Goal: Contribute content: Add original content to the website for others to see

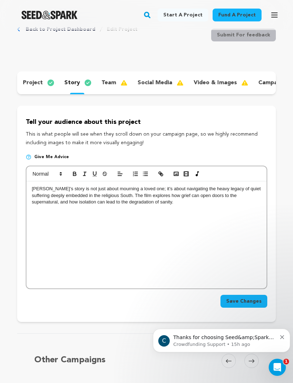
scroll to position [0, 0]
click at [182, 209] on div "[PERSON_NAME]’s story is not just about mourning a loved one; it’s about naviga…" at bounding box center [146, 234] width 240 height 107
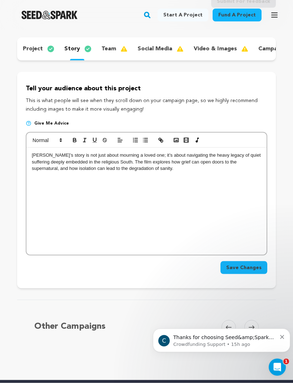
click at [253, 270] on span "Save Changes" at bounding box center [243, 267] width 35 height 7
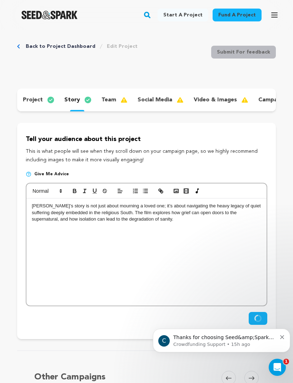
scroll to position [0, 0]
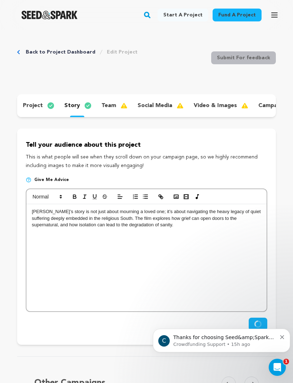
click at [283, 338] on icon "Dismiss notification" at bounding box center [282, 337] width 4 height 4
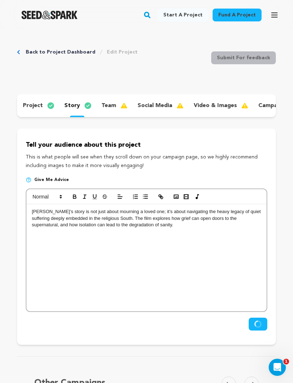
click at [35, 216] on p "[PERSON_NAME]’s story is not just about mourning a loved one; it’s about naviga…" at bounding box center [146, 219] width 229 height 20
click at [34, 209] on p "[PERSON_NAME]’s story is not just about mourning a loved one; it’s about naviga…" at bounding box center [146, 219] width 229 height 20
click at [33, 208] on div "Charlotte’s story is not just about mourning a loved one; it’s about navigating…" at bounding box center [146, 257] width 240 height 107
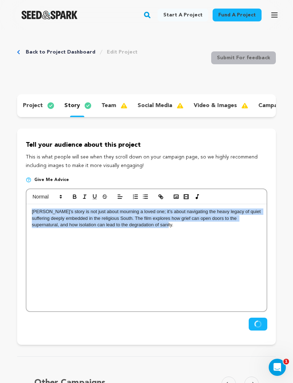
copy p "Charlotte’s story is not just about mourning a loved one; it’s about navigating…"
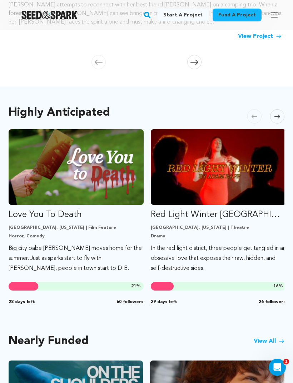
click at [274, 34] on link "View Project" at bounding box center [260, 36] width 44 height 9
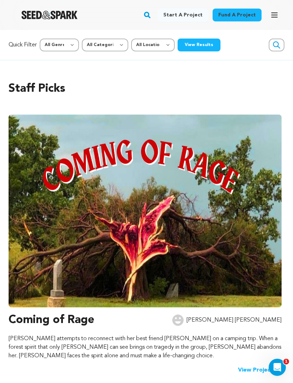
click at [271, 15] on icon "button" at bounding box center [274, 15] width 9 height 9
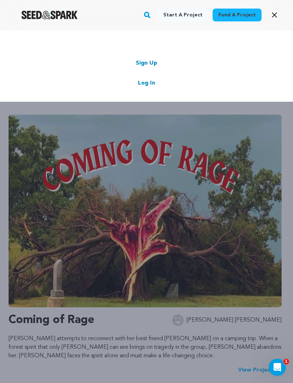
click at [148, 85] on link "Log In" at bounding box center [146, 83] width 17 height 9
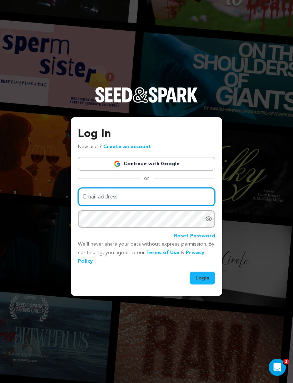
click at [173, 206] on input "Email address" at bounding box center [146, 197] width 137 height 18
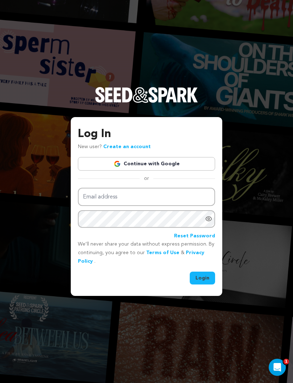
click at [188, 171] on link "Continue with Google" at bounding box center [146, 164] width 137 height 14
click at [159, 171] on link "Continue with Google" at bounding box center [146, 164] width 137 height 14
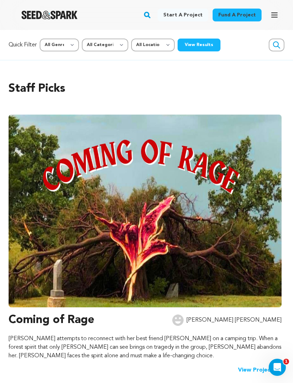
click at [276, 14] on icon "button" at bounding box center [274, 15] width 9 height 9
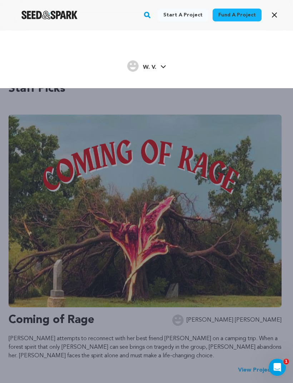
click at [165, 64] on link "W. V. W. V." at bounding box center [146, 65] width 39 height 13
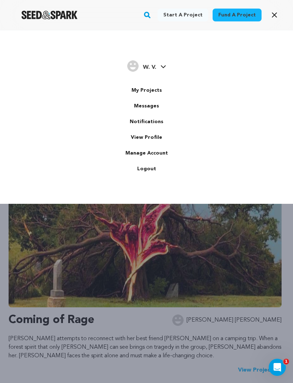
click at [159, 88] on link "My Projects" at bounding box center [146, 91] width 80 height 16
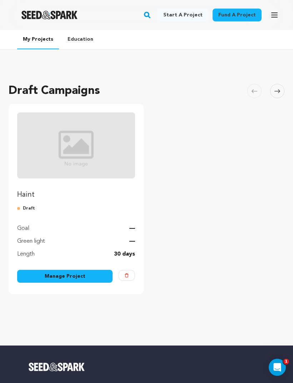
click at [84, 276] on link "Manage Project" at bounding box center [64, 276] width 95 height 13
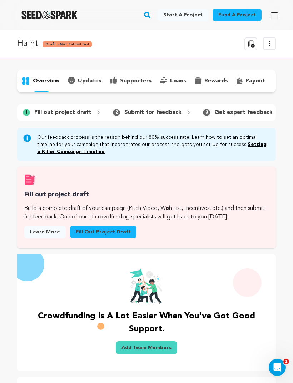
click at [118, 239] on link "Fill out project draft" at bounding box center [103, 232] width 66 height 13
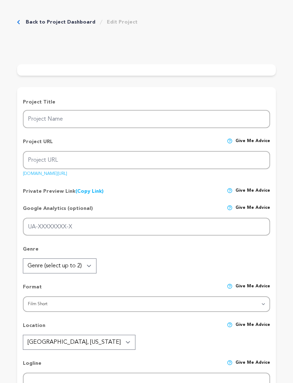
type input "Haint"
type input "haint"
type input "A young Appalachian woman finds unexpected connection after her mother’ death, …"
type textarea "This film tells the story of [PERSON_NAME], an Appalachian woman grappling with…"
type textarea "The supernatural beings of folk horror are distinctively unnerving, but they al…"
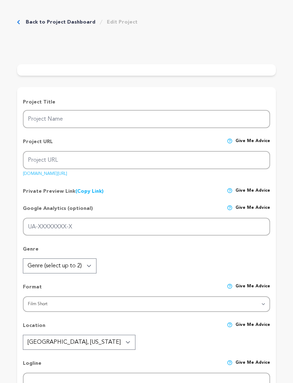
type textarea "Polyphemus Films Postmortem Films"
radio input "true"
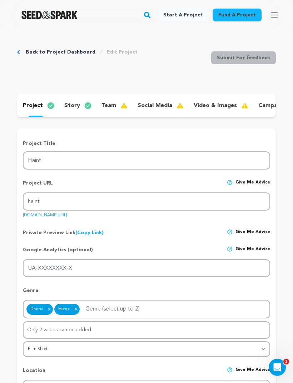
click at [72, 106] on p "story" at bounding box center [72, 105] width 16 height 9
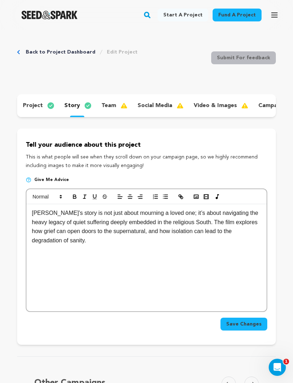
click at [249, 326] on span "Save Changes" at bounding box center [243, 324] width 35 height 7
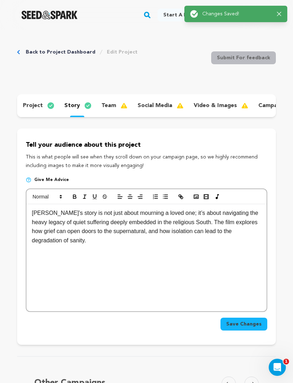
click at [105, 110] on div "team" at bounding box center [114, 105] width 36 height 11
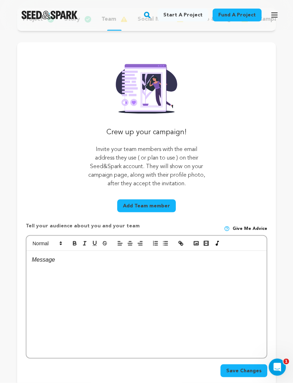
scroll to position [86, 0]
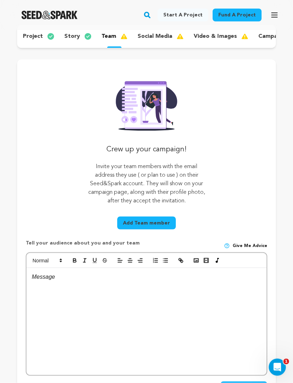
click at [51, 277] on p at bounding box center [146, 277] width 229 height 9
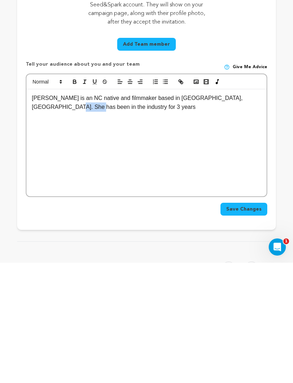
click at [35, 214] on p "[PERSON_NAME] is an NC native and filmmaker based in [GEOGRAPHIC_DATA], [GEOGRA…" at bounding box center [146, 223] width 229 height 18
click at [120, 214] on p "[PERSON_NAME] is an NC native and filmmaker based in [GEOGRAPHIC_DATA], [GEOGRA…" at bounding box center [146, 223] width 229 height 18
click at [34, 214] on p "[PERSON_NAME] is an NC native and filmmaker based in [GEOGRAPHIC_DATA], [GEOGRA…" at bounding box center [146, 228] width 229 height 28
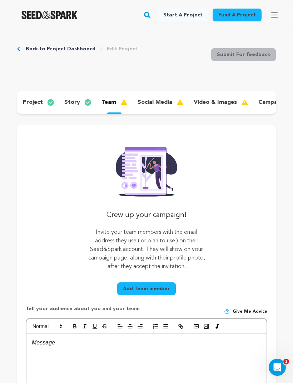
scroll to position [0, 0]
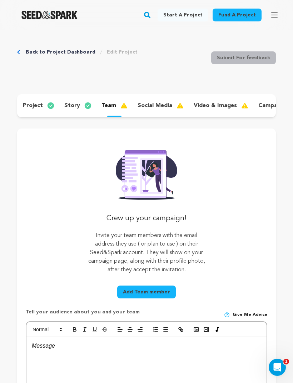
click at [77, 105] on p "story" at bounding box center [72, 105] width 16 height 9
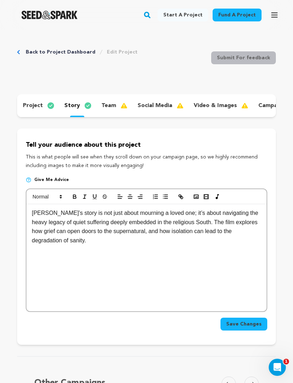
click at [88, 249] on div "[PERSON_NAME]’s story is not just about mourning a loved one; it’s about naviga…" at bounding box center [146, 257] width 240 height 107
click at [195, 200] on button "button" at bounding box center [196, 197] width 10 height 9
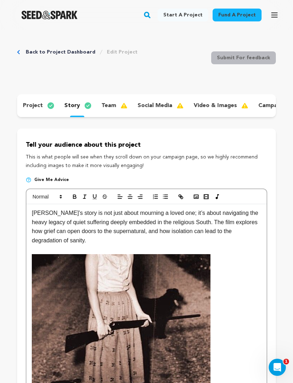
click at [195, 196] on icon "button" at bounding box center [196, 197] width 6 height 6
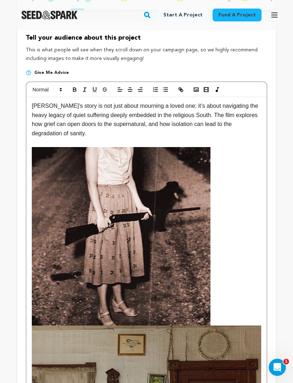
scroll to position [107, 0]
click at [181, 214] on img at bounding box center [121, 237] width 179 height 179
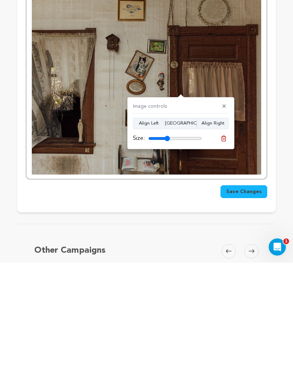
type input "40"
click at [112, 148] on img at bounding box center [146, 203] width 229 height 184
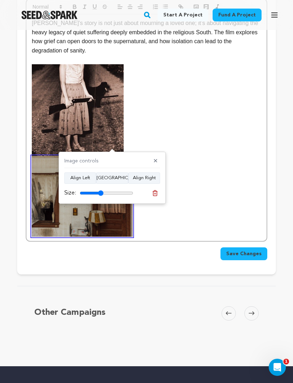
scroll to position [186, 0]
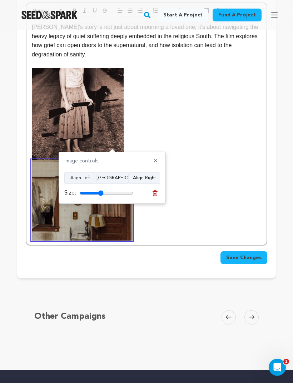
click at [150, 174] on button "Align Right" at bounding box center [144, 178] width 32 height 11
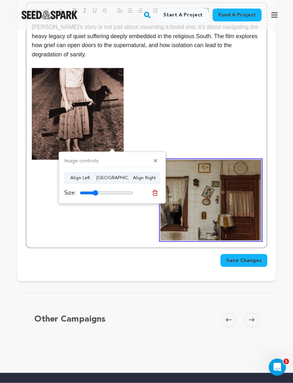
scroll to position [186, 0]
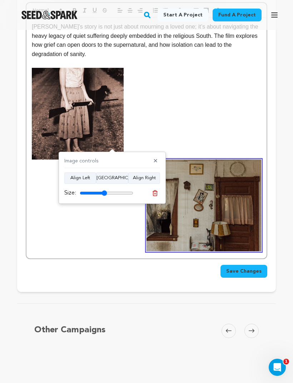
type input "51"
click at [100, 110] on img at bounding box center [78, 114] width 92 height 92
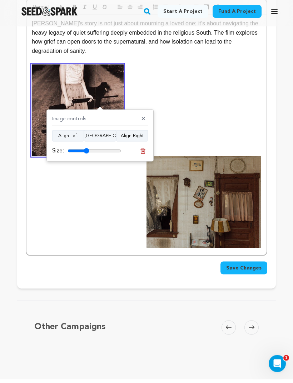
click at [90, 152] on input "range" at bounding box center [95, 155] width 54 height 6
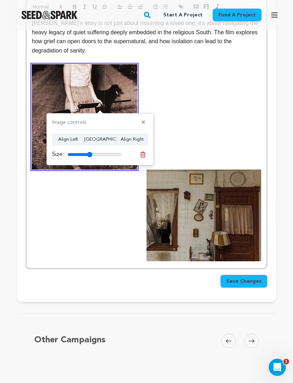
click at [86, 155] on input "range" at bounding box center [95, 155] width 54 height 6
click at [93, 153] on input "range" at bounding box center [95, 155] width 54 height 6
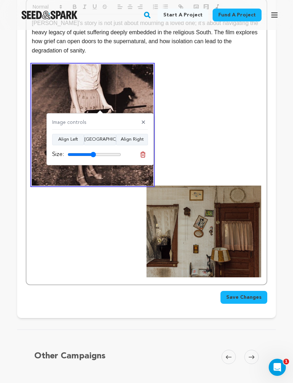
type input "52"
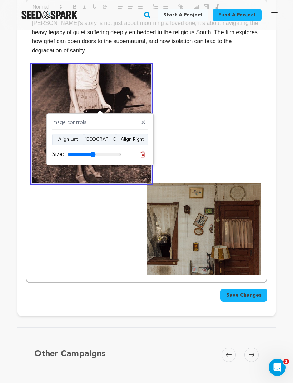
click at [174, 287] on div "Save Changes" at bounding box center [146, 292] width 241 height 19
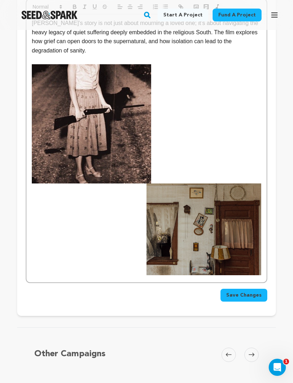
click at [193, 278] on div "[PERSON_NAME]’s story is not just about mourning a loved one; it’s about naviga…" at bounding box center [146, 148] width 240 height 268
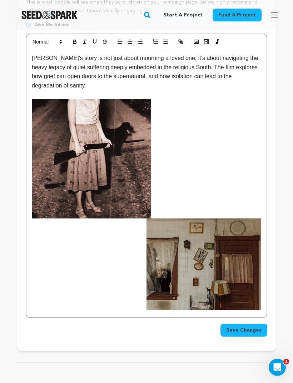
scroll to position [152, 0]
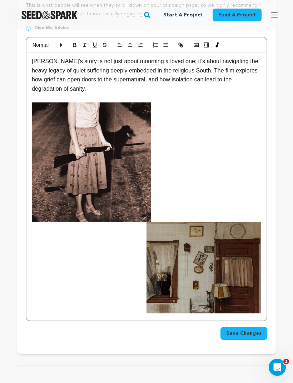
click at [196, 45] on polyline "button" at bounding box center [196, 45] width 3 height 2
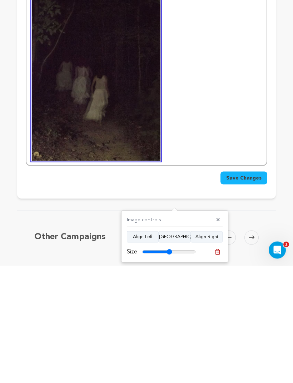
scroll to position [401, 0]
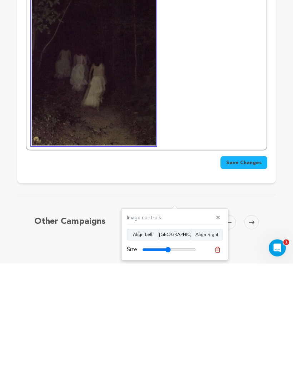
type input "53"
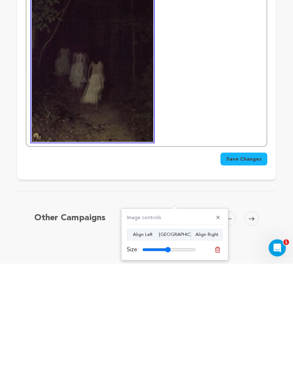
click at [234, 90] on p at bounding box center [146, 58] width 229 height 408
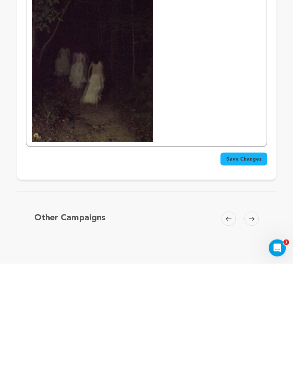
click at [207, 140] on div "[PERSON_NAME]’s story is not just about mourning a loved one; it’s about naviga…" at bounding box center [146, 35] width 240 height 462
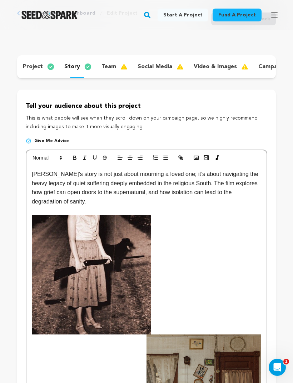
scroll to position [39, 0]
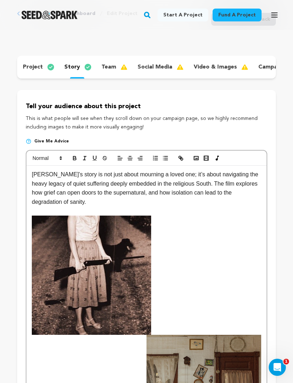
click at [193, 158] on button "button" at bounding box center [196, 158] width 10 height 9
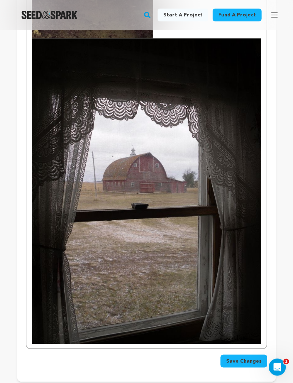
click at [201, 189] on img at bounding box center [146, 192] width 229 height 306
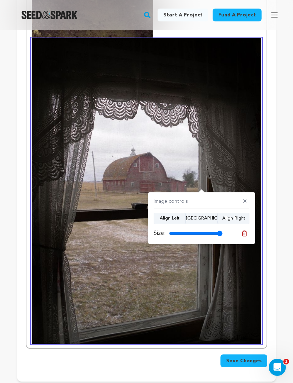
scroll to position [624, 0]
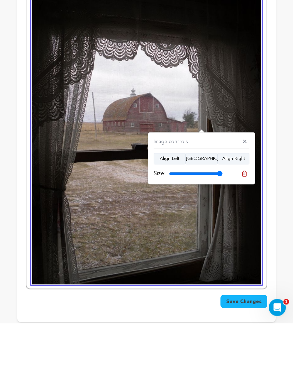
click at [216, 231] on input "range" at bounding box center [196, 234] width 54 height 6
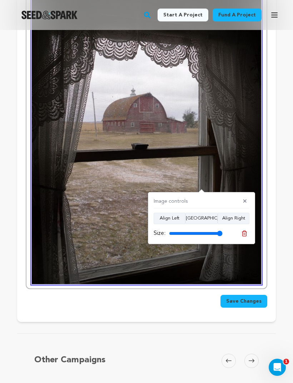
click at [235, 221] on button "Align Right" at bounding box center [234, 218] width 32 height 11
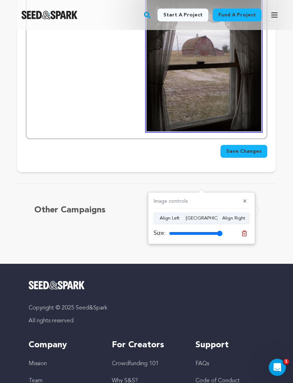
click at [218, 235] on input "range" at bounding box center [196, 234] width 54 height 6
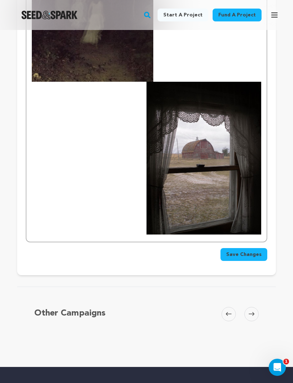
click at [254, 253] on span "Save Changes" at bounding box center [243, 254] width 35 height 7
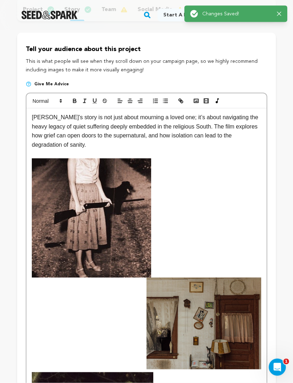
scroll to position [0, 0]
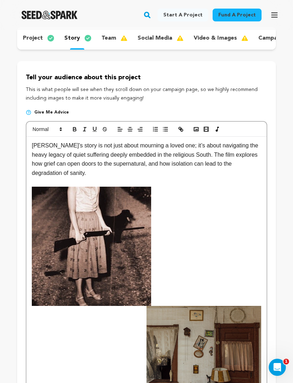
click at [108, 263] on img at bounding box center [91, 246] width 119 height 119
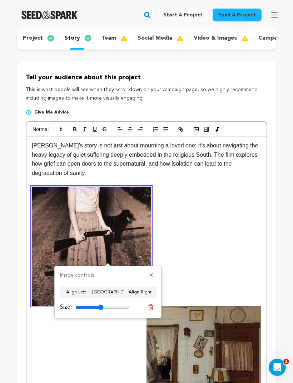
scroll to position [67, 0]
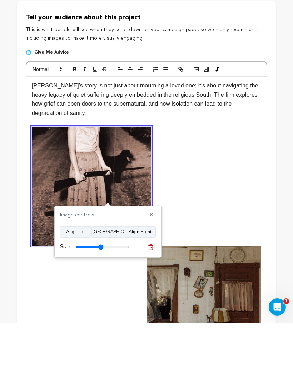
click at [153, 305] on icon at bounding box center [150, 307] width 5 height 5
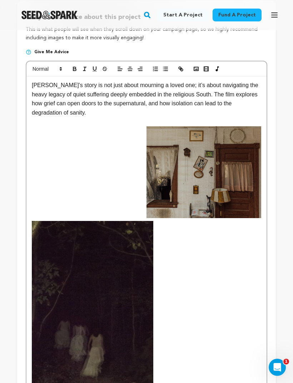
click at [212, 190] on img at bounding box center [203, 172] width 115 height 92
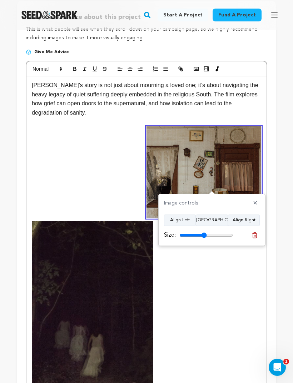
scroll to position [128, 0]
click at [255, 236] on line at bounding box center [255, 236] width 0 height 2
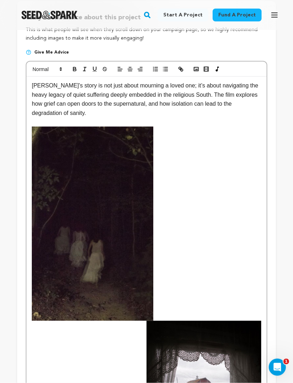
click at [119, 219] on img at bounding box center [92, 224] width 121 height 194
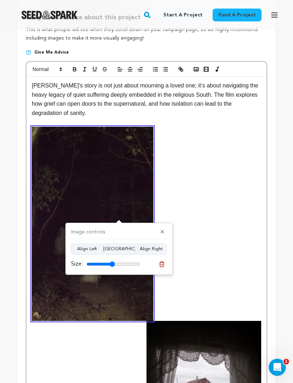
click at [161, 261] on icon at bounding box center [162, 264] width 6 height 6
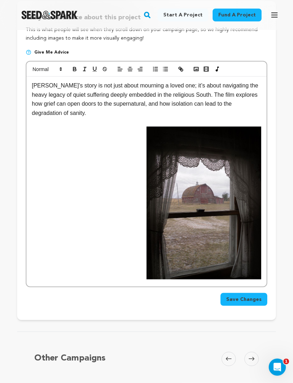
click at [226, 231] on img at bounding box center [203, 203] width 115 height 153
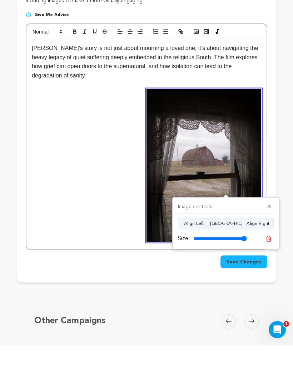
click at [268, 273] on icon at bounding box center [268, 276] width 6 height 6
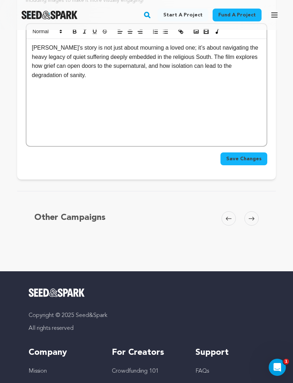
click at [171, 119] on div "[PERSON_NAME]’s story is not just about mourning a loved one; it’s about naviga…" at bounding box center [146, 92] width 240 height 107
click at [129, 144] on div "[PERSON_NAME]’s story is not just about mourning a loved one; it’s about naviga…" at bounding box center [146, 92] width 240 height 107
click at [146, 129] on div "[PERSON_NAME]’s story is not just about mourning a loved one; it’s about naviga…" at bounding box center [146, 92] width 240 height 107
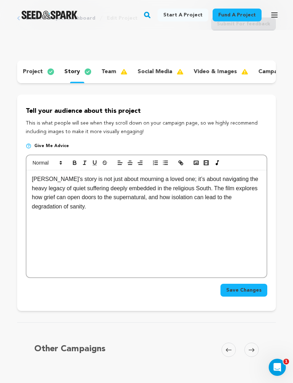
scroll to position [34, 0]
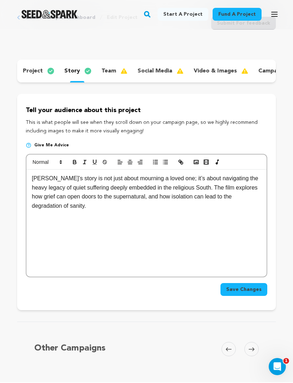
click at [148, 71] on p "social media" at bounding box center [155, 72] width 35 height 9
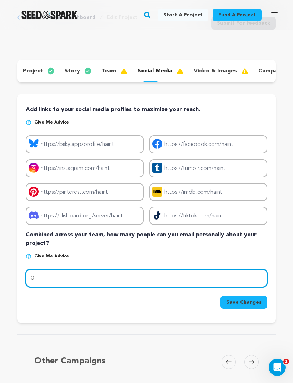
click at [193, 278] on input "0" at bounding box center [146, 278] width 241 height 18
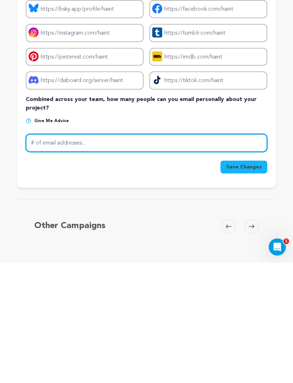
type input "5"
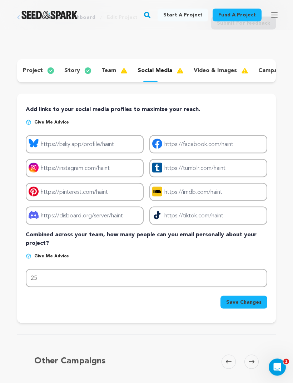
scroll to position [34, 0]
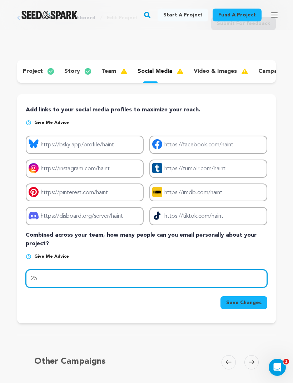
type input "25"
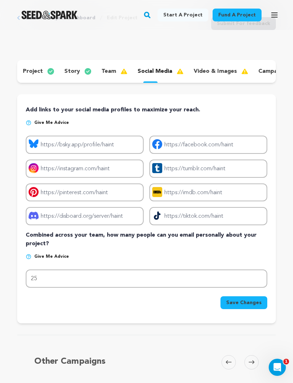
click at [255, 305] on span "Save Changes" at bounding box center [243, 302] width 35 height 7
click at [215, 76] on div "video & images" at bounding box center [220, 71] width 65 height 11
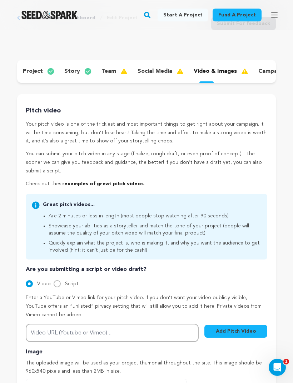
click at [62, 280] on div "Script" at bounding box center [66, 284] width 25 height 9
click at [59, 284] on input "Script" at bounding box center [57, 283] width 7 height 7
radio input "true"
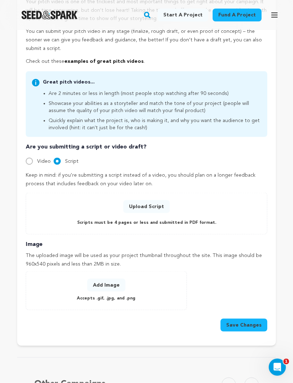
scroll to position [160, 0]
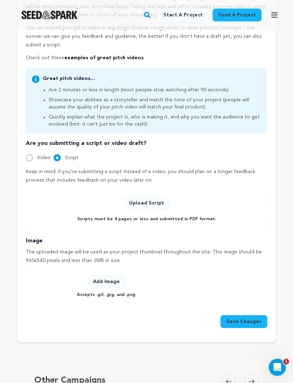
click at [107, 280] on button "Add Image" at bounding box center [106, 281] width 38 height 13
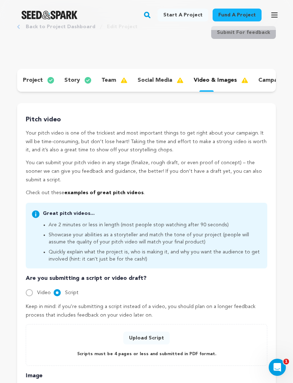
scroll to position [0, 0]
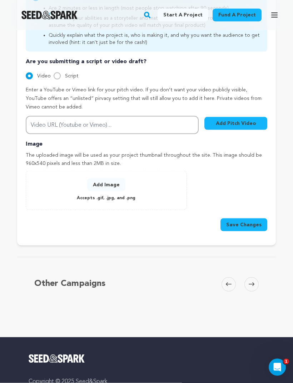
click at [105, 183] on button "Add Image" at bounding box center [106, 185] width 38 height 13
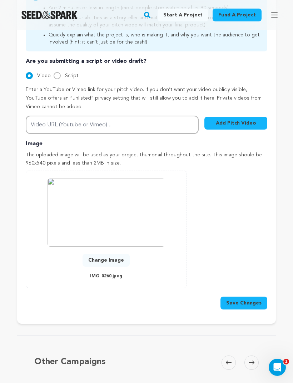
click at [256, 297] on button "Save Changes" at bounding box center [243, 303] width 47 height 13
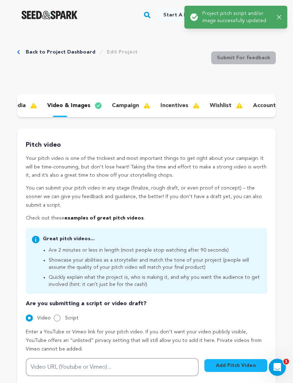
scroll to position [0, 150]
click at [111, 110] on p "campaign" at bounding box center [121, 105] width 27 height 9
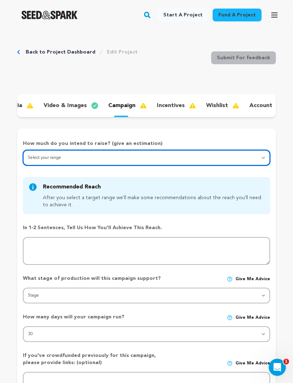
click at [198, 156] on select "Select your range Less than $10k 10k - $14k 15k - $24k 25k - $49k 50k or more" at bounding box center [146, 158] width 247 height 16
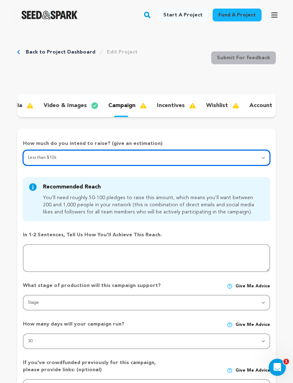
click at [232, 161] on select "Select your range Less than $10k 10k - $14k 15k - $24k 25k - $49k 50k or more" at bounding box center [146, 158] width 247 height 16
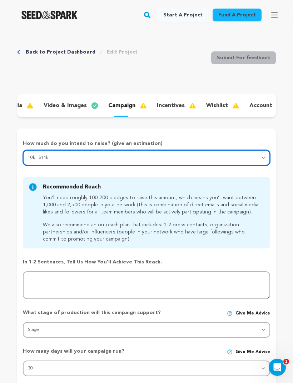
click at [196, 160] on select "Select your range Less than $10k 10k - $14k 15k - $24k 25k - $49k 50k or more" at bounding box center [146, 158] width 247 height 16
select select "1"
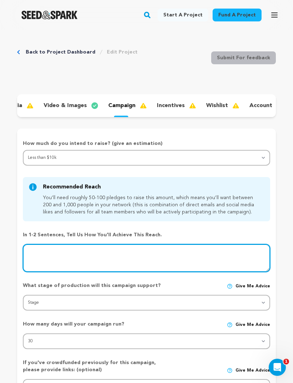
click at [188, 258] on textarea at bounding box center [146, 258] width 247 height 28
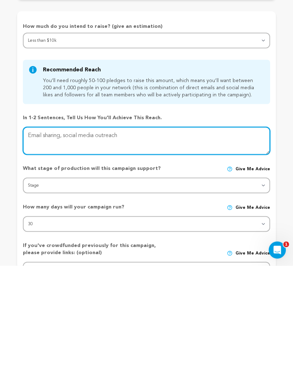
scroll to position [1, 0]
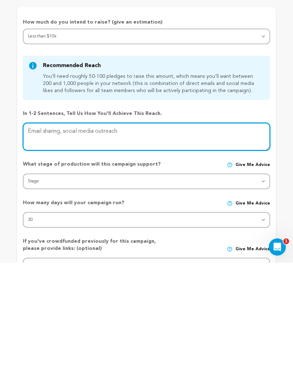
type textarea "Email sharing, social media outreach"
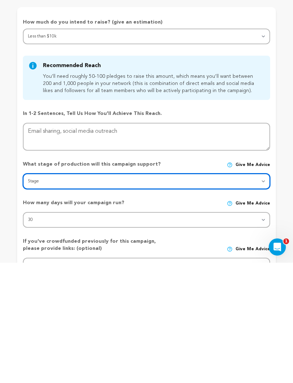
click at [178, 294] on select "Stage DEVELOPMENT PRODUCTION POST-PRODUCTION DISTRIBUTION PRE-PRODUCTION ENHANC…" at bounding box center [146, 302] width 247 height 16
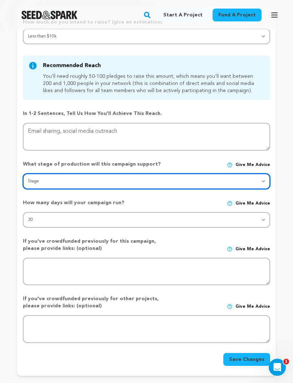
select select "1403"
click at [185, 182] on select "Stage DEVELOPMENT PRODUCTION POST-PRODUCTION DISTRIBUTION PRE-PRODUCTION ENHANC…" at bounding box center [146, 182] width 247 height 16
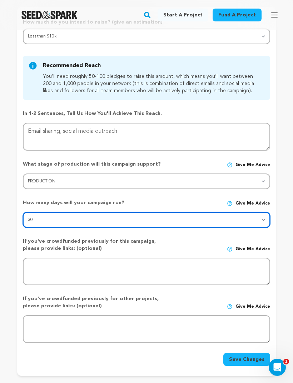
click at [205, 223] on select "30 45 60" at bounding box center [146, 220] width 247 height 16
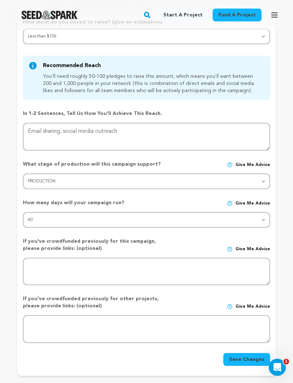
click at [233, 202] on img at bounding box center [230, 204] width 6 height 6
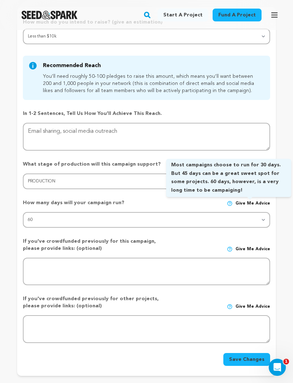
click at [145, 199] on p "How many days will your campaign run?" at bounding box center [97, 202] width 148 height 7
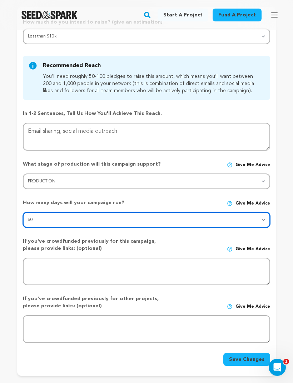
click at [225, 220] on select "30 45 60" at bounding box center [146, 220] width 247 height 16
select select "45"
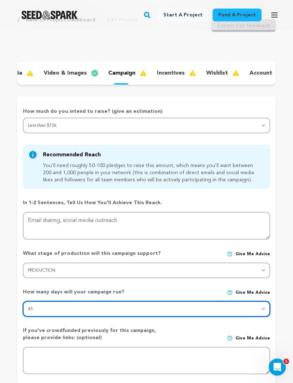
scroll to position [33, 0]
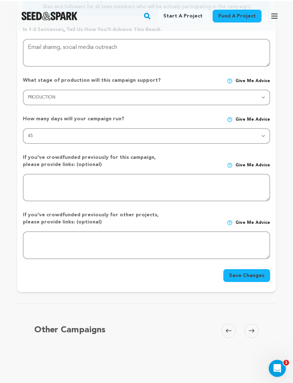
click at [246, 277] on button "Save Changes" at bounding box center [246, 274] width 47 height 13
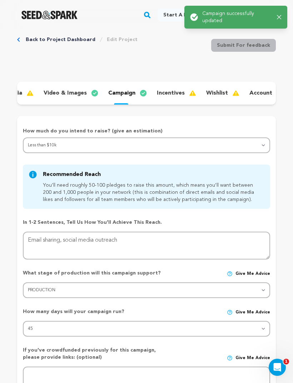
scroll to position [12, 0]
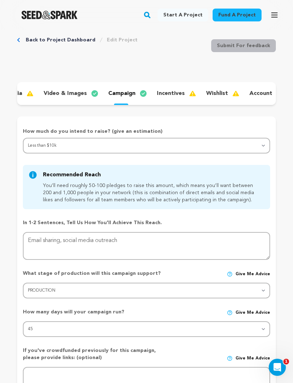
click at [174, 97] on p "incentives" at bounding box center [171, 93] width 28 height 9
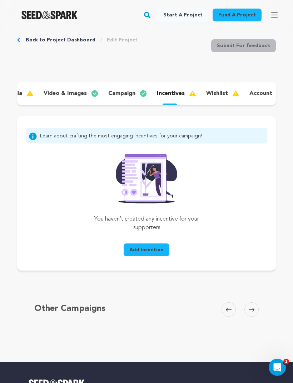
click at [153, 247] on span "Add Incentive" at bounding box center [146, 249] width 34 height 7
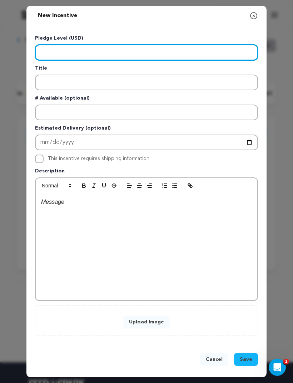
click at [164, 60] on input "Enter level" at bounding box center [146, 53] width 223 height 16
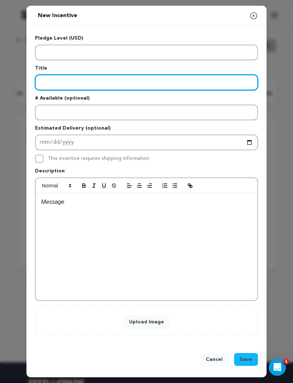
click at [108, 90] on input "Enter title" at bounding box center [146, 83] width 223 height 16
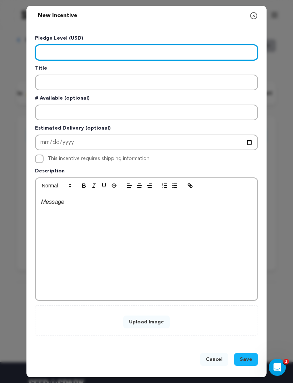
click at [224, 60] on input "Enter level" at bounding box center [146, 53] width 223 height 16
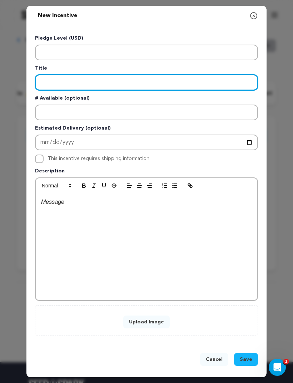
click at [199, 90] on input "Enter title" at bounding box center [146, 83] width 223 height 16
type input "Credit Feature"
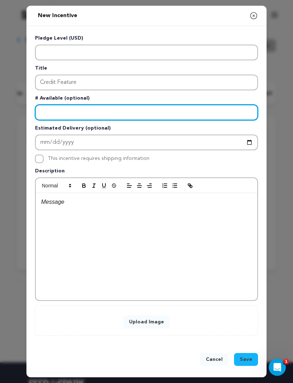
click at [93, 120] on input "Enter number available" at bounding box center [146, 113] width 223 height 16
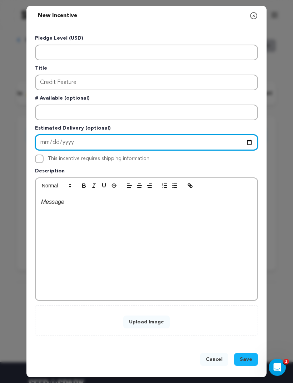
click at [153, 150] on input "Enter Estimated Delivery" at bounding box center [146, 143] width 223 height 16
click at [126, 150] on input "2025-08-20" at bounding box center [146, 143] width 223 height 16
type input "2026-07-01"
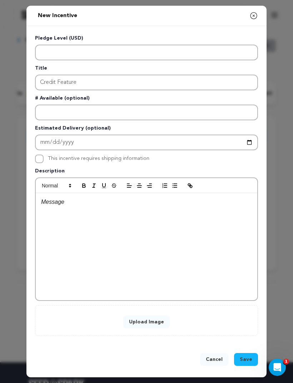
click at [81, 207] on p at bounding box center [146, 202] width 211 height 9
click at [163, 207] on p "With your donation you will be featured as a key supporter in the films credits!" at bounding box center [146, 202] width 211 height 9
click at [246, 207] on p "With your donation you will be featured as a VIP supporter in the films credits!" at bounding box center [146, 202] width 211 height 9
click at [252, 363] on span "Save" at bounding box center [246, 359] width 13 height 7
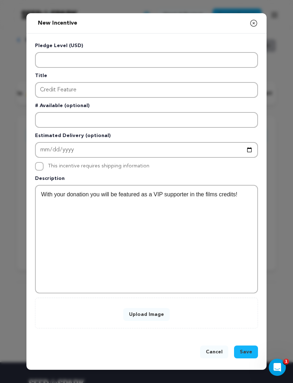
click at [244, 356] on span "Save" at bounding box center [246, 352] width 13 height 7
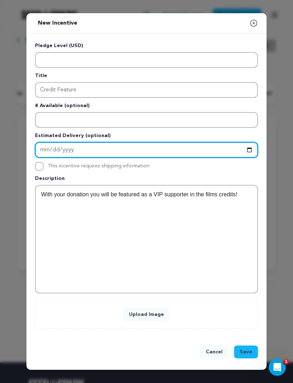
click at [184, 158] on input "2026-07-01" at bounding box center [146, 150] width 223 height 16
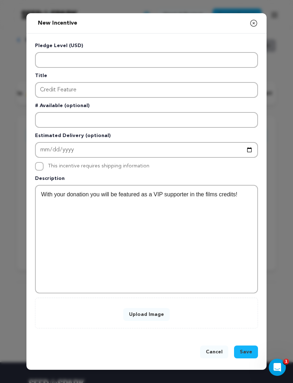
click at [197, 235] on div "With your donation you will be featured as a VIP supporter in the films credits!" at bounding box center [146, 239] width 221 height 107
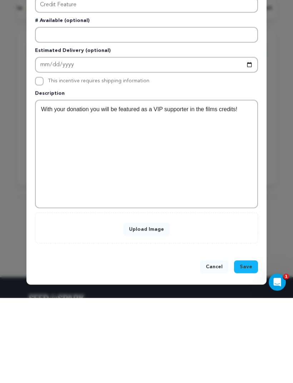
click at [156, 308] on button "Upload Image" at bounding box center [146, 314] width 46 height 13
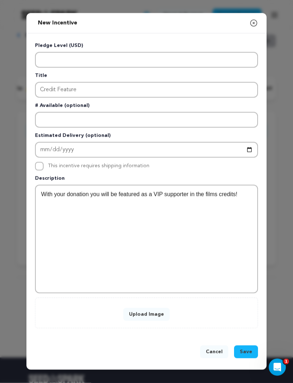
scroll to position [11, 0]
click at [250, 356] on span "Save" at bounding box center [246, 352] width 13 height 7
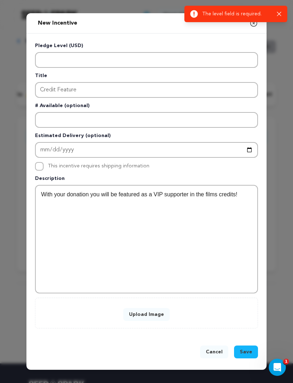
click at [277, 14] on icon "button" at bounding box center [279, 14] width 5 height 5
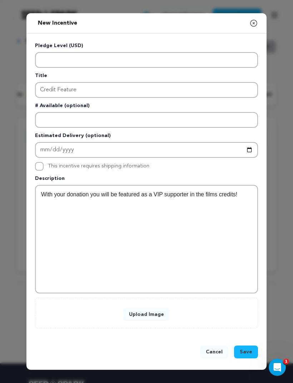
click at [154, 321] on button "Upload Image" at bounding box center [146, 314] width 46 height 13
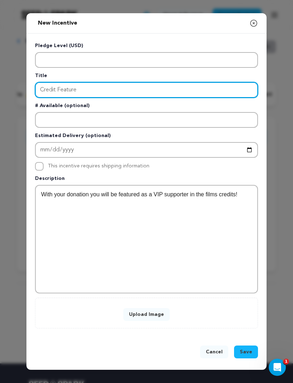
click at [117, 98] on input "Credit Feature" at bounding box center [146, 90] width 223 height 16
click at [39, 98] on input "Credit Feature" at bounding box center [146, 90] width 223 height 16
type input "VIP Credit Feature"
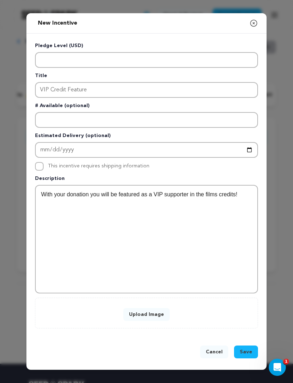
click at [195, 251] on div "With your donation you will be featured as a VIP supporter in the films credits!" at bounding box center [146, 239] width 221 height 107
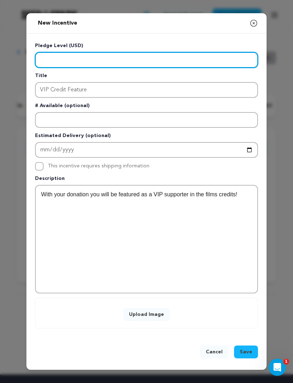
click at [202, 68] on input "Enter level" at bounding box center [146, 60] width 223 height 16
type input "50"
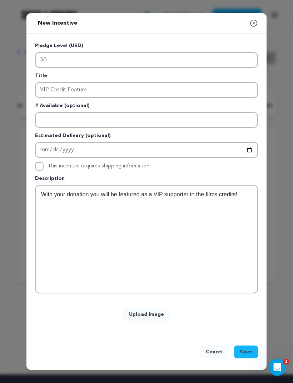
click at [246, 356] on span "Save" at bounding box center [246, 352] width 13 height 7
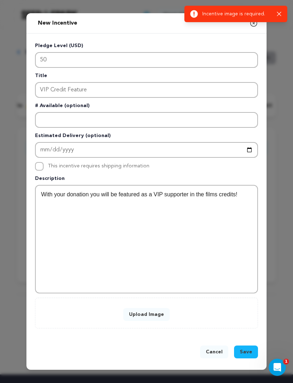
click at [277, 365] on icon "Open Intercom Messenger" at bounding box center [277, 368] width 5 height 6
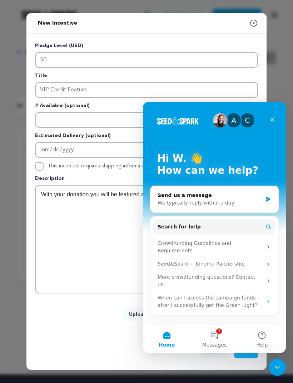
click at [217, 336] on button "1 Messages" at bounding box center [214, 339] width 48 height 29
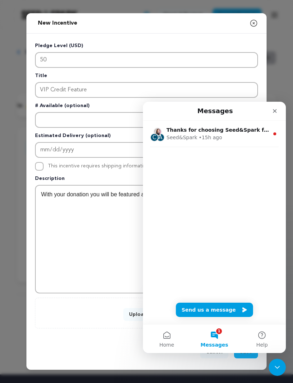
click at [88, 329] on div "Upload Image" at bounding box center [146, 313] width 223 height 31
click at [275, 112] on icon "Close" at bounding box center [275, 111] width 4 height 4
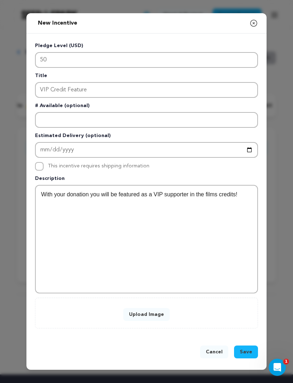
click at [154, 321] on button "Upload Image" at bounding box center [146, 314] width 46 height 13
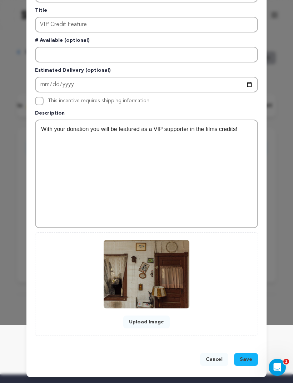
scroll to position [58, 0]
click at [156, 325] on button "Upload Image" at bounding box center [146, 322] width 46 height 13
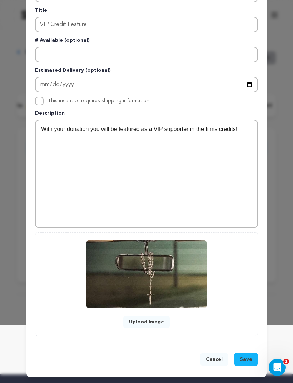
click at [246, 360] on span "Save" at bounding box center [246, 359] width 13 height 7
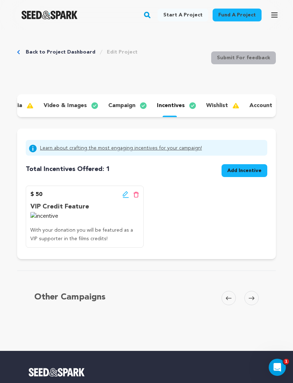
click at [124, 193] on icon at bounding box center [126, 194] width 6 height 7
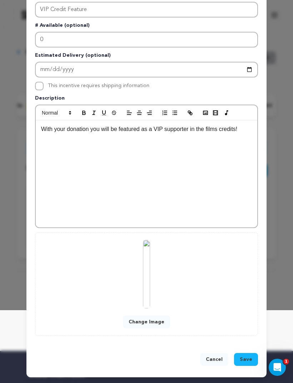
scroll to position [73, 0]
click at [156, 323] on button "Change Image" at bounding box center [146, 322] width 47 height 13
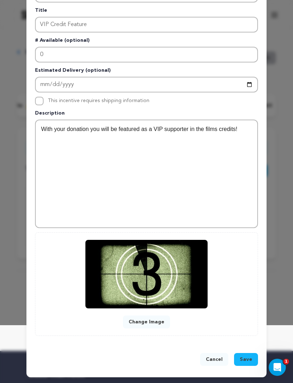
scroll to position [58, 0]
click at [248, 355] on button "Save" at bounding box center [246, 359] width 24 height 13
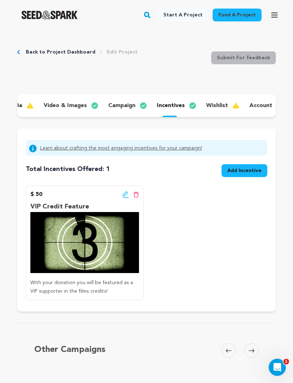
click at [212, 105] on p "wishlist" at bounding box center [217, 105] width 22 height 9
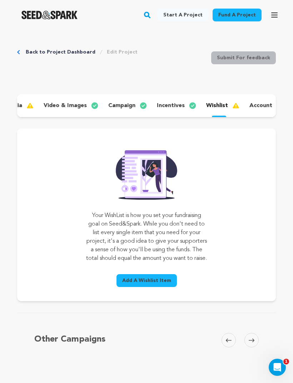
click at [163, 284] on span "Add A Wishlist Item" at bounding box center [146, 280] width 49 height 7
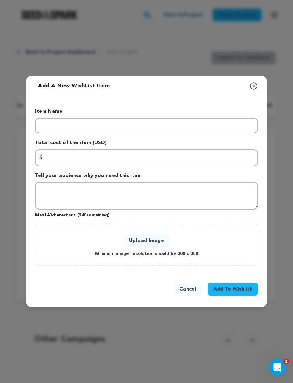
scroll to position [3, 0]
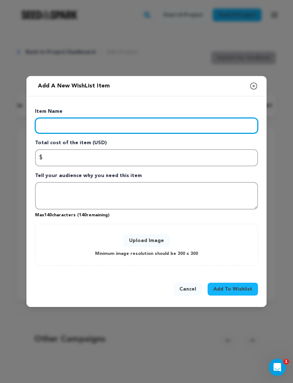
click at [180, 134] on input "Enter item name" at bounding box center [146, 126] width 223 height 16
